Goal: Understand process/instructions: Learn how to perform a task or action

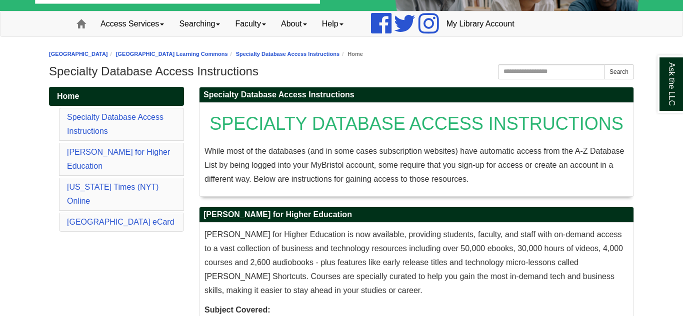
scroll to position [62, 0]
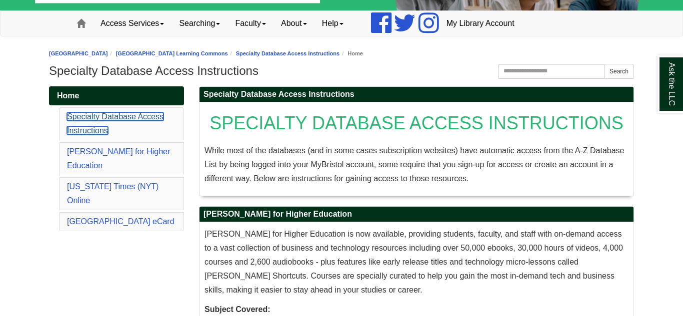
click at [97, 115] on link "Specialty Database Access Instructions" at bounding box center [115, 123] width 96 height 22
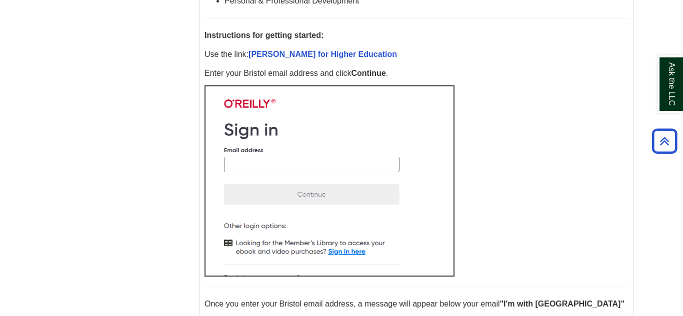
scroll to position [475, 0]
click at [274, 169] on img at bounding box center [329, 180] width 250 height 191
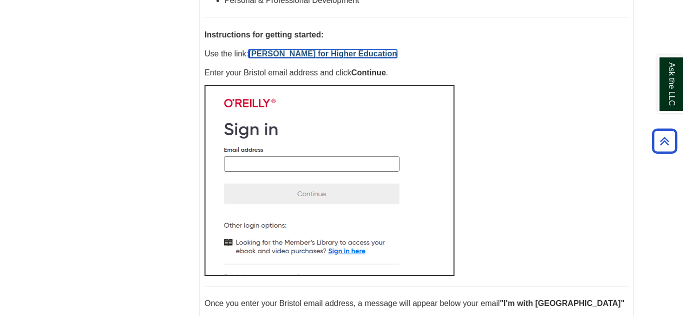
click at [300, 54] on link "[PERSON_NAME] for Higher Education" at bounding box center [322, 53] width 148 height 8
